Goal: Task Accomplishment & Management: Use online tool/utility

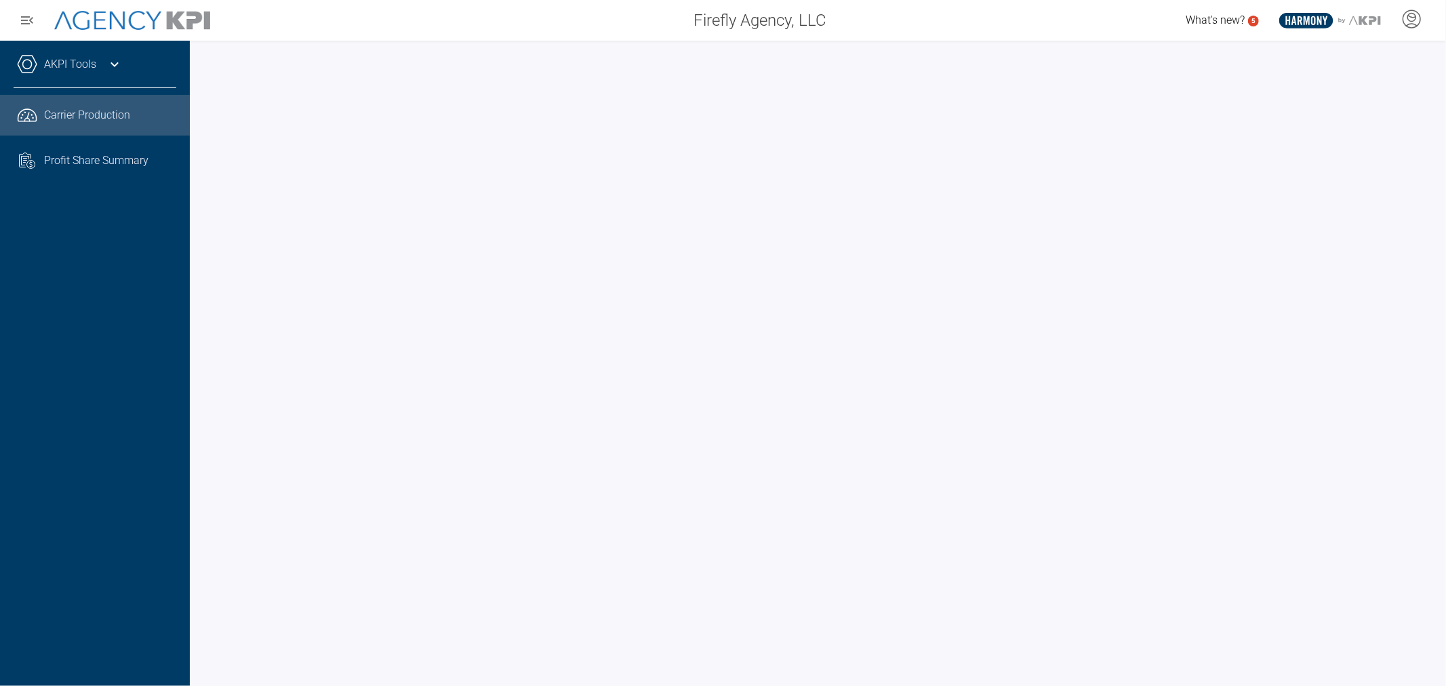
click at [68, 70] on link "AKPI Tools" at bounding box center [70, 64] width 52 height 16
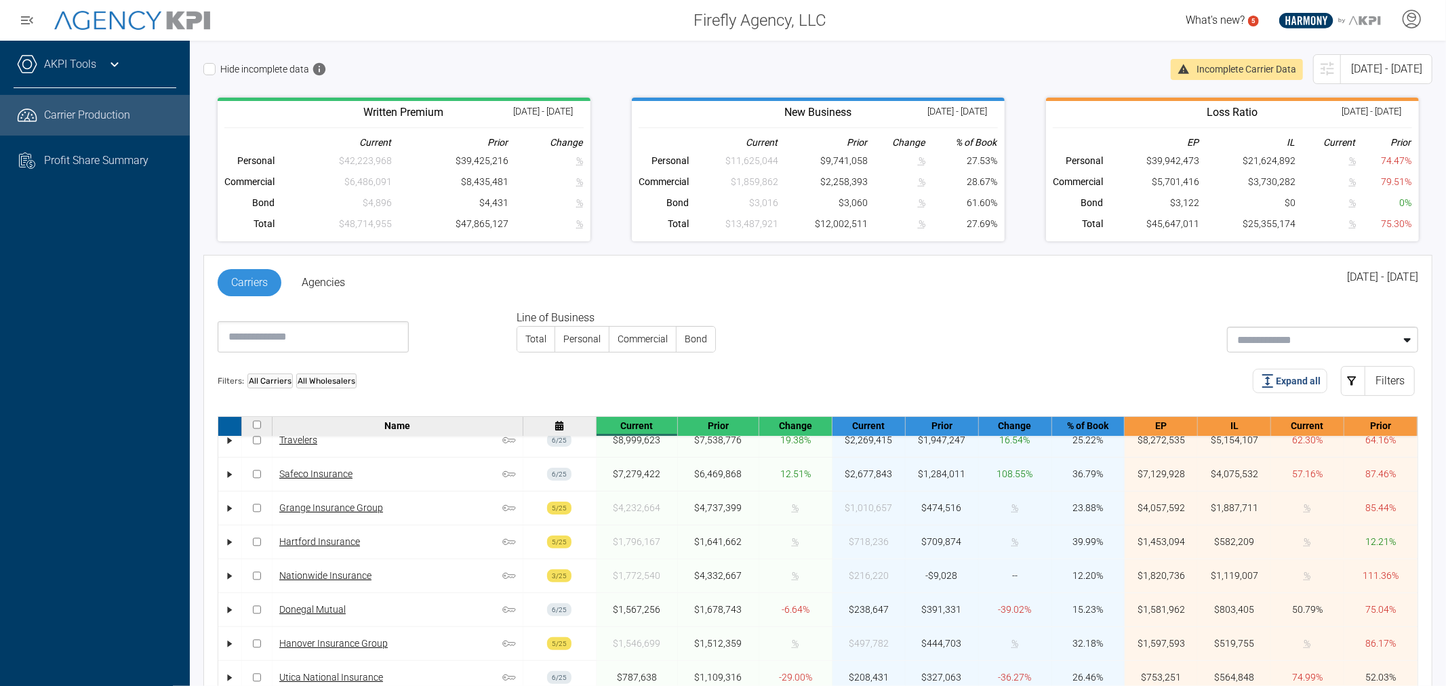
scroll to position [63, 0]
click at [71, 62] on link "AKPI Tools" at bounding box center [70, 64] width 52 height 16
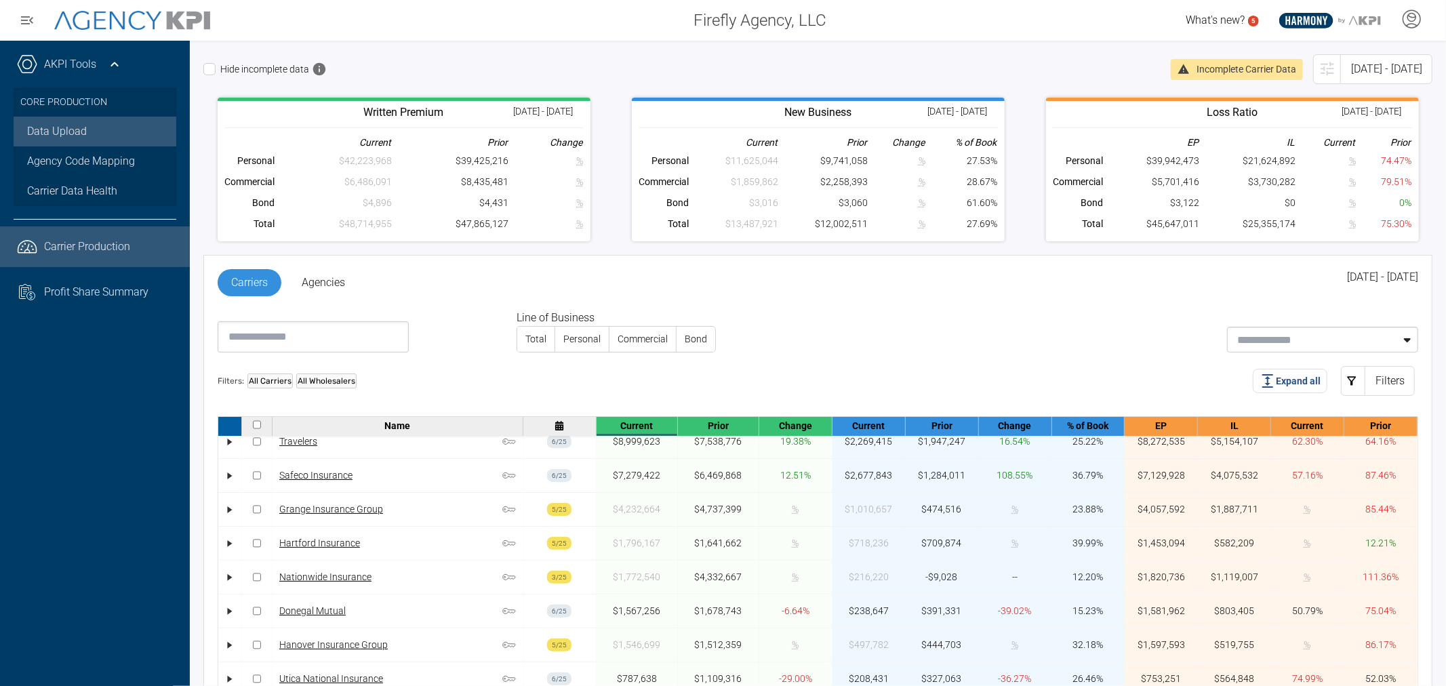
click at [96, 134] on link "Data Upload" at bounding box center [95, 132] width 163 height 30
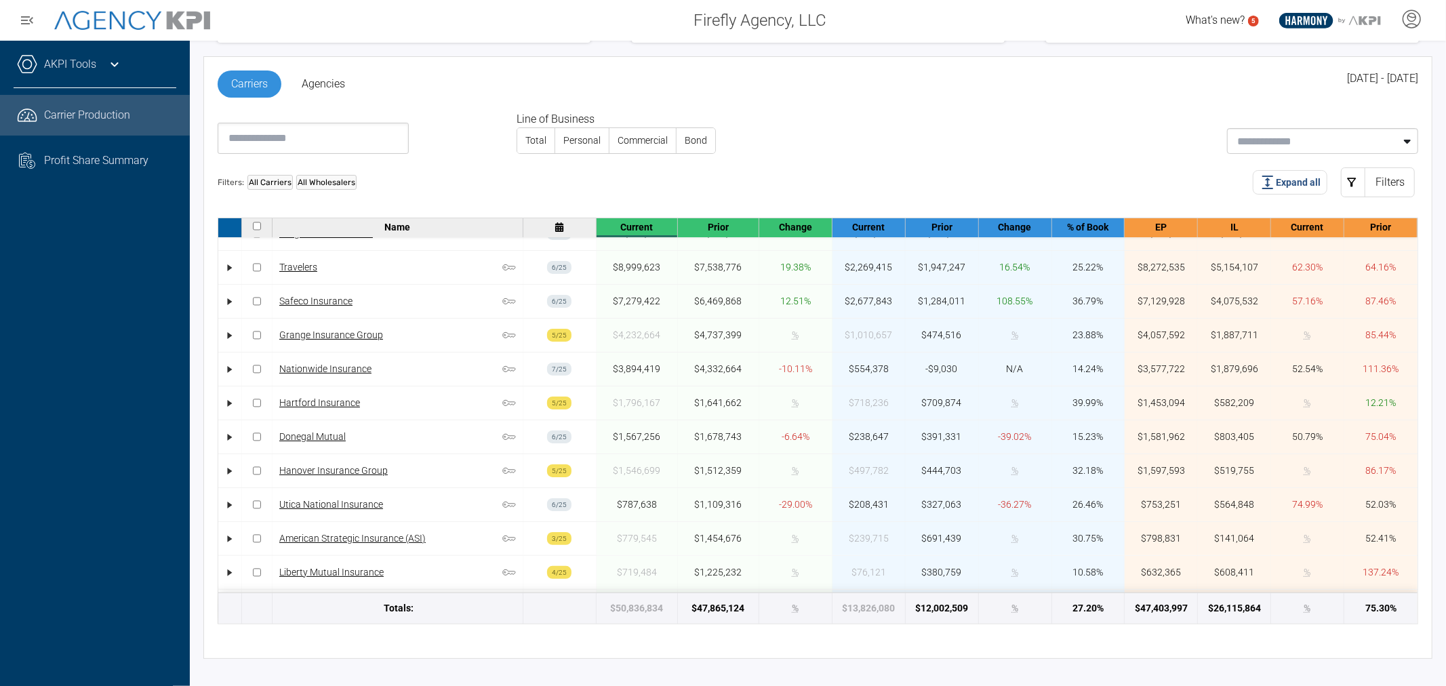
scroll to position [138, 0]
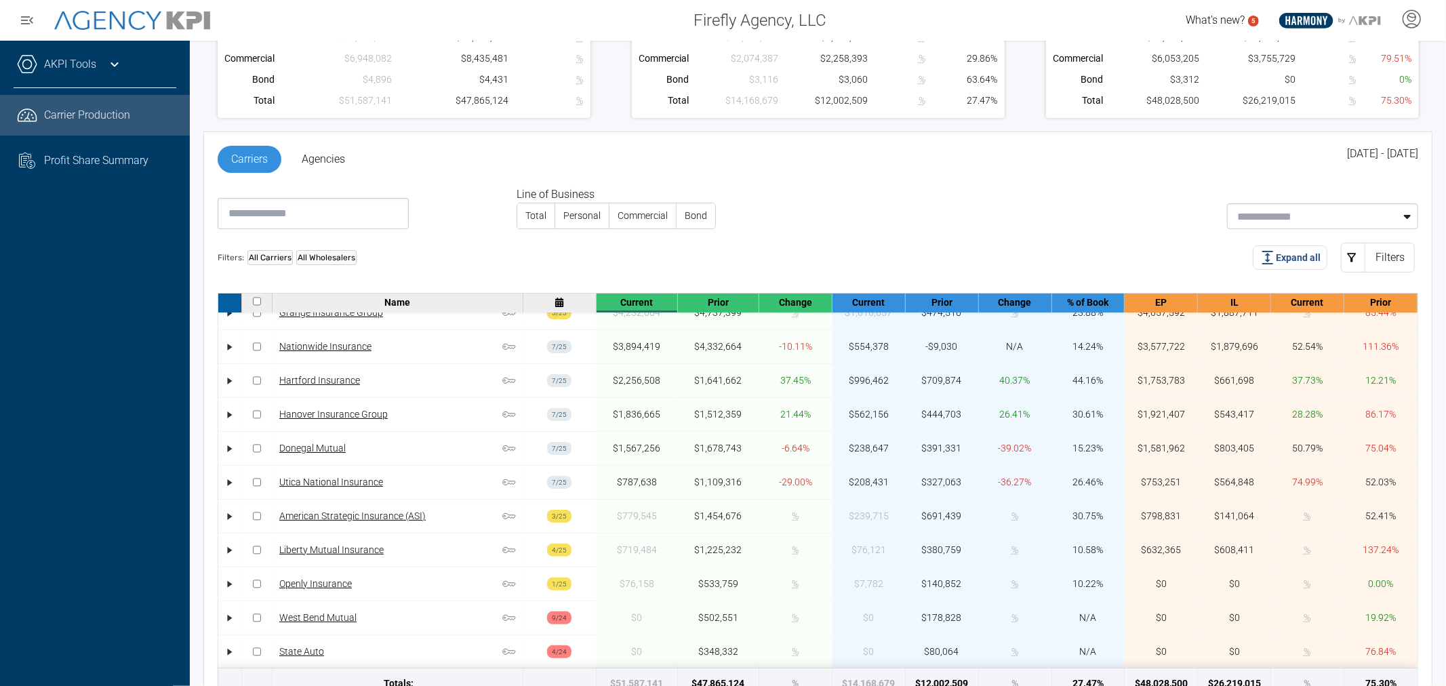
scroll to position [138, 0]
